Goal: Task Accomplishment & Management: Use online tool/utility

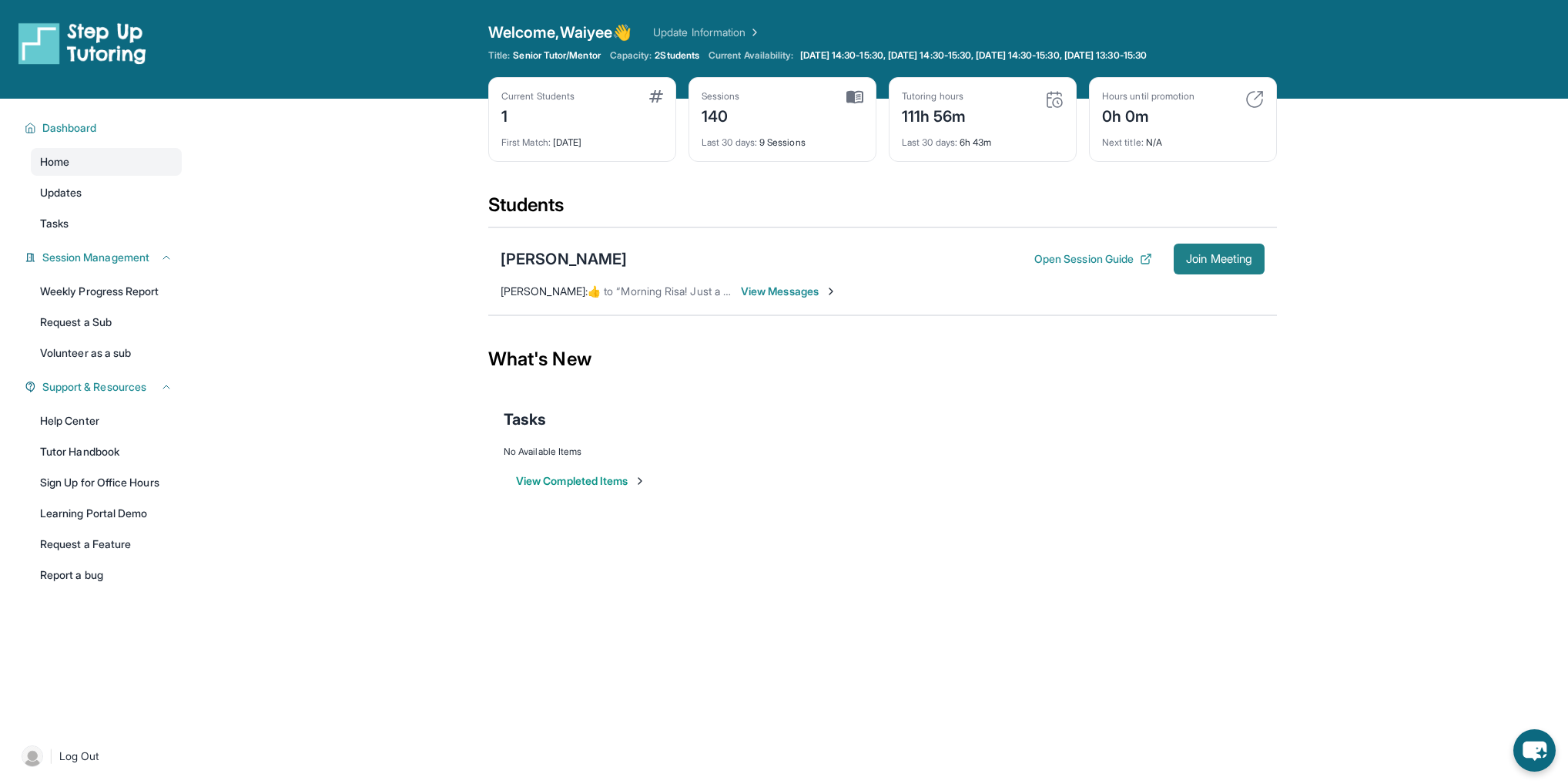
click at [1229, 254] on span "Join Meeting" at bounding box center [1219, 259] width 66 height 9
click at [52, 188] on span "Updates" at bounding box center [60, 193] width 43 height 15
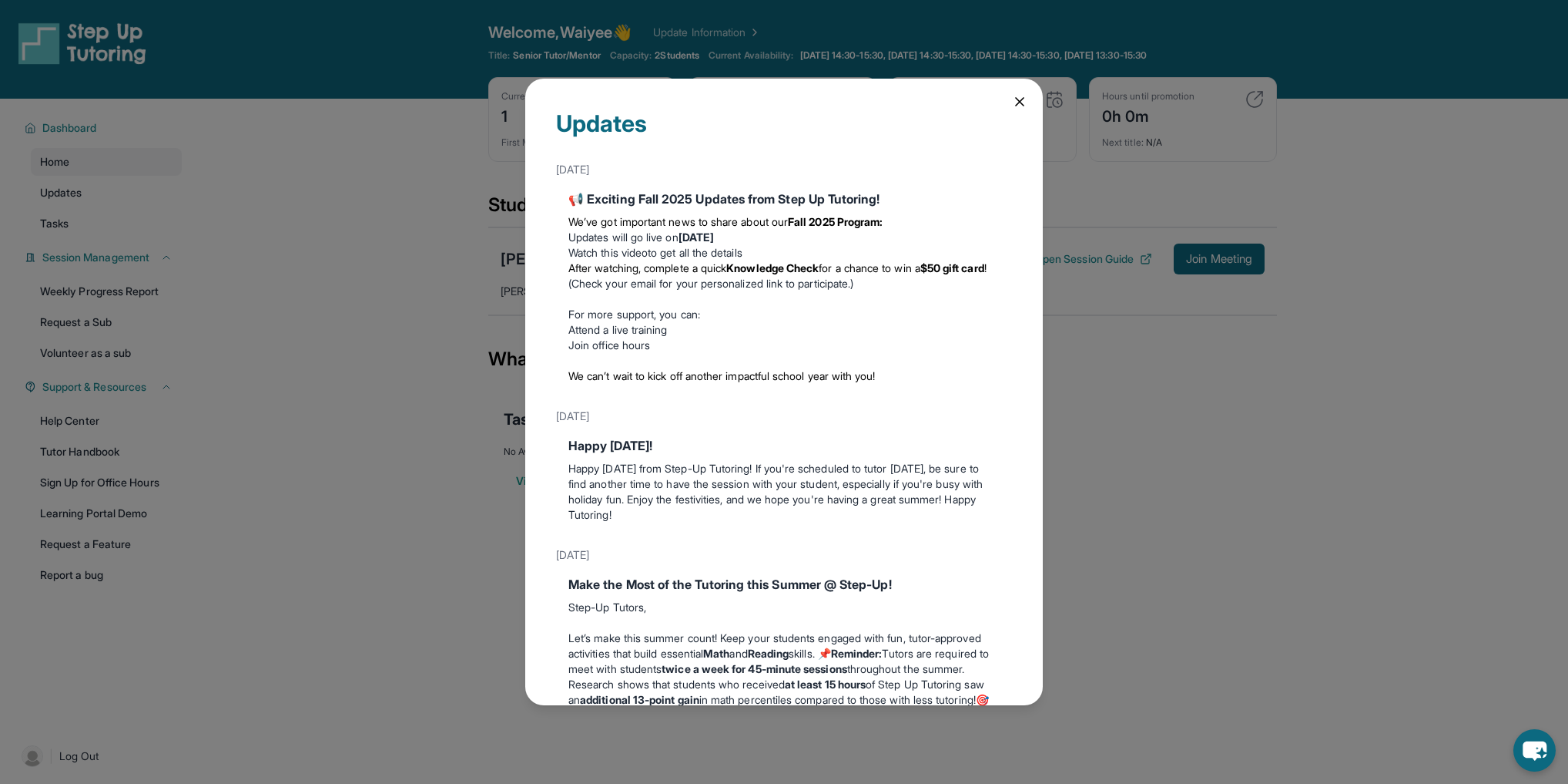
click at [1012, 105] on icon at bounding box center [1020, 101] width 15 height 15
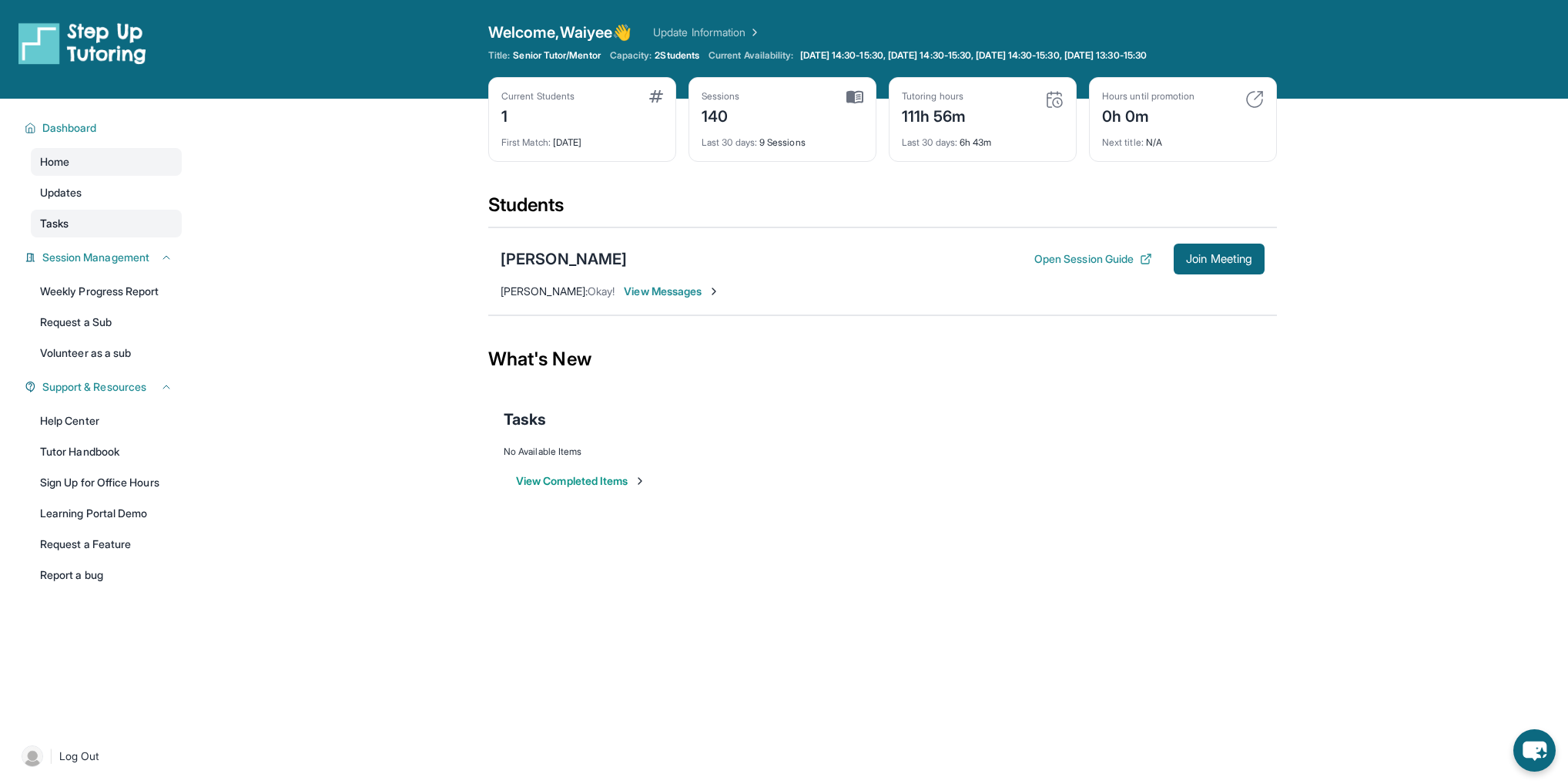
click at [52, 227] on span "Tasks" at bounding box center [54, 223] width 28 height 15
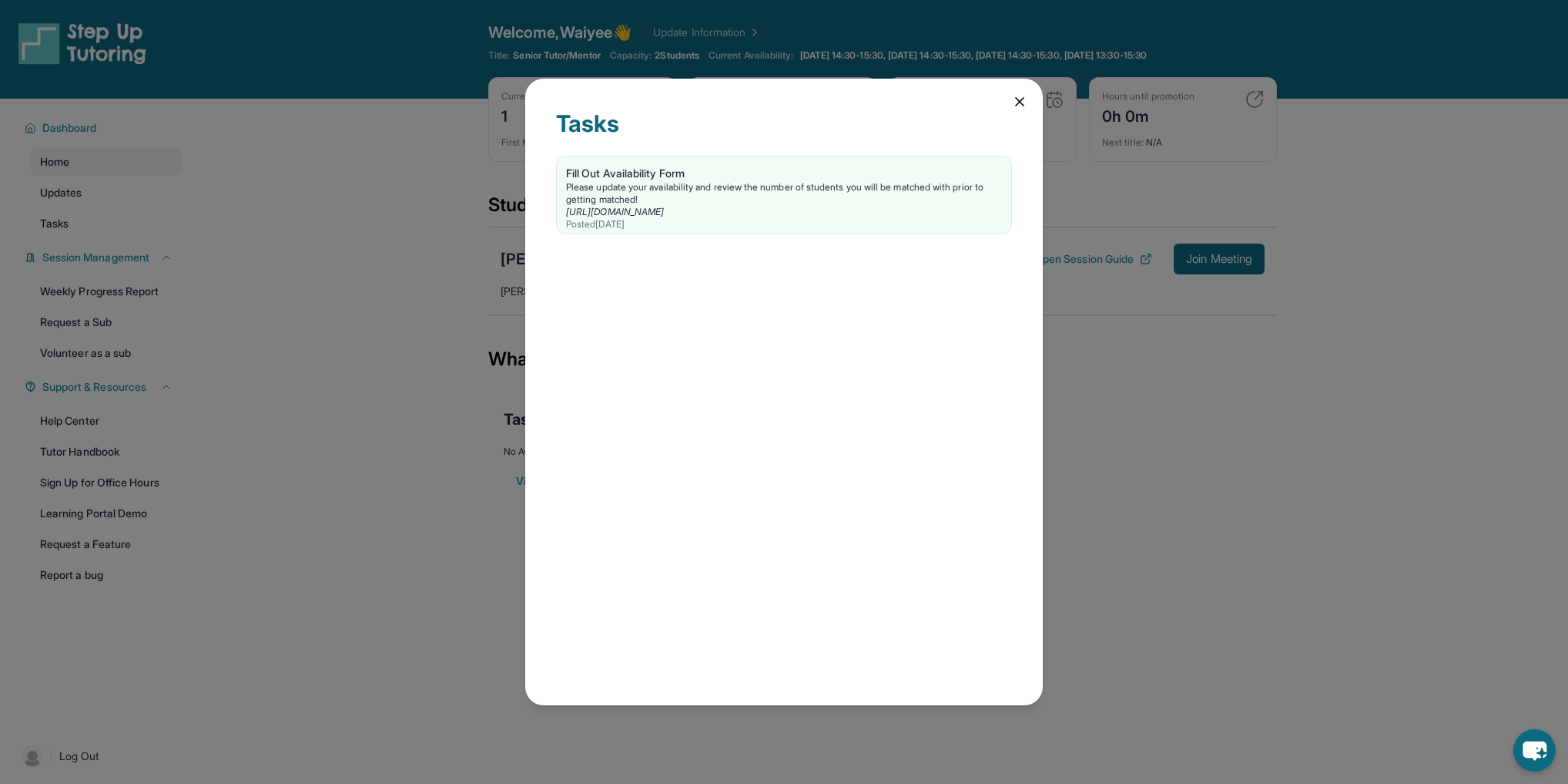
click at [1017, 99] on icon at bounding box center [1020, 101] width 15 height 15
